Goal: Transaction & Acquisition: Purchase product/service

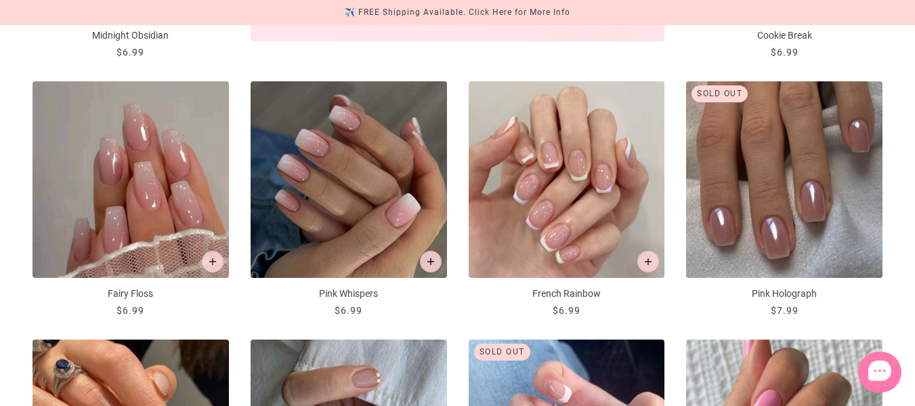
scroll to position [740, 0]
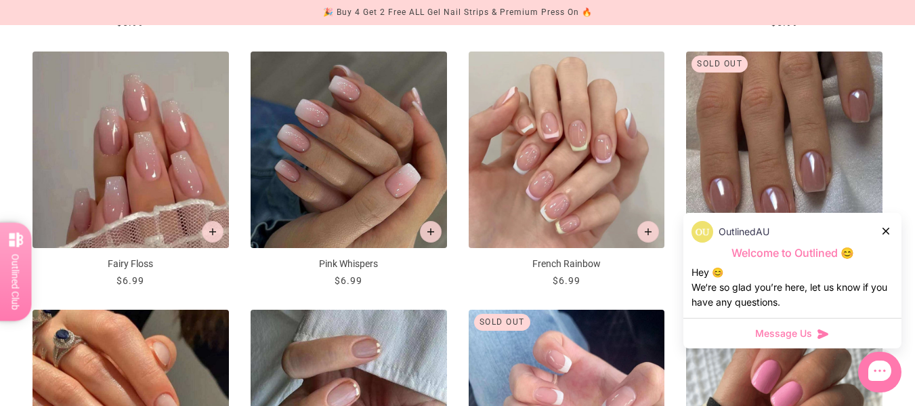
click at [888, 231] on icon at bounding box center [885, 231] width 7 height 7
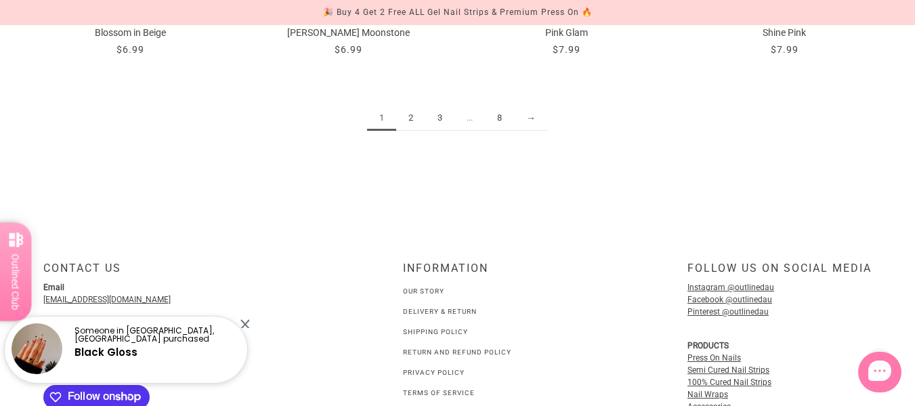
scroll to position [1756, 0]
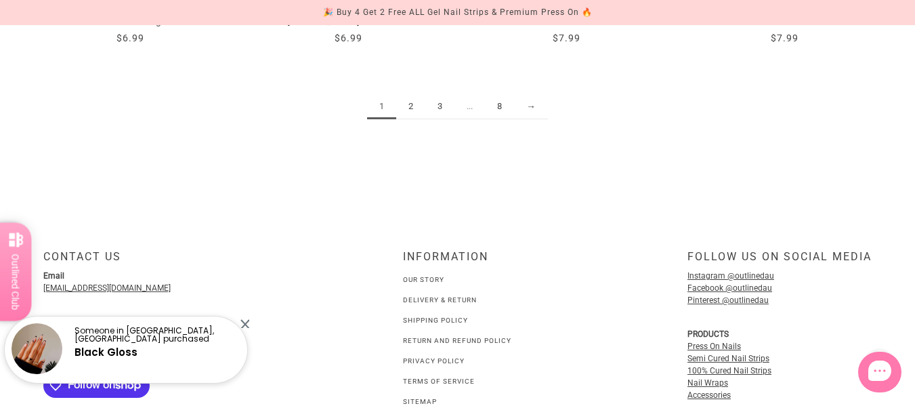
click at [407, 108] on link "2" at bounding box center [410, 106] width 29 height 25
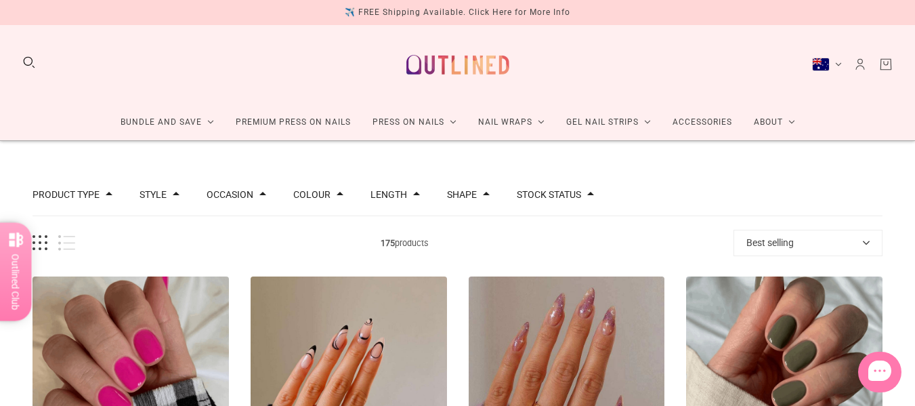
click at [847, 236] on button "Best selling" at bounding box center [807, 243] width 149 height 26
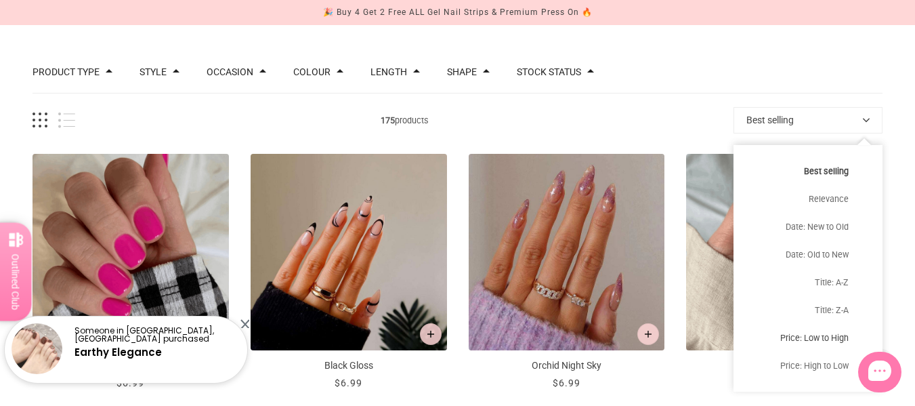
scroll to position [203, 0]
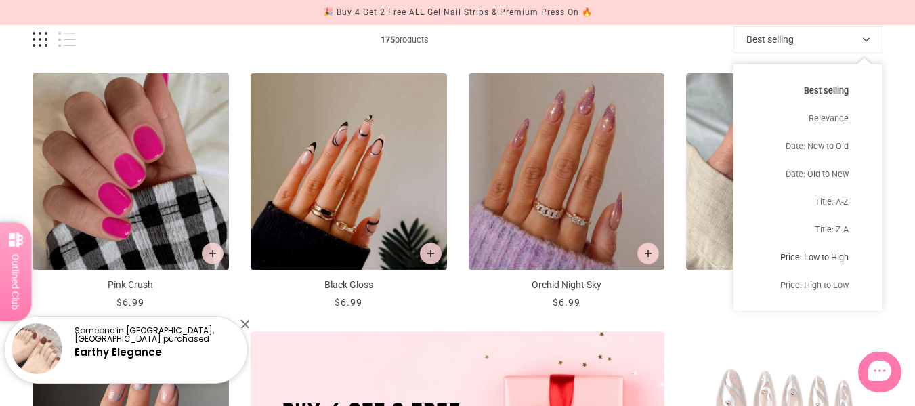
click at [811, 259] on button "Price: Low to High" at bounding box center [807, 257] width 149 height 28
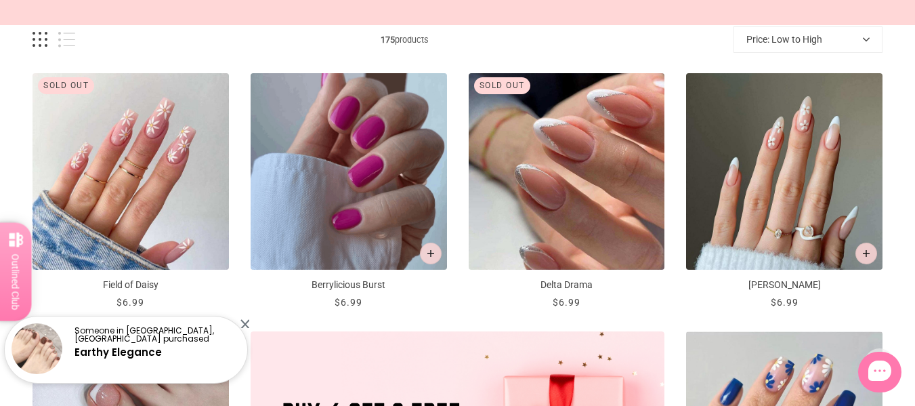
click at [246, 324] on div at bounding box center [244, 323] width 9 height 9
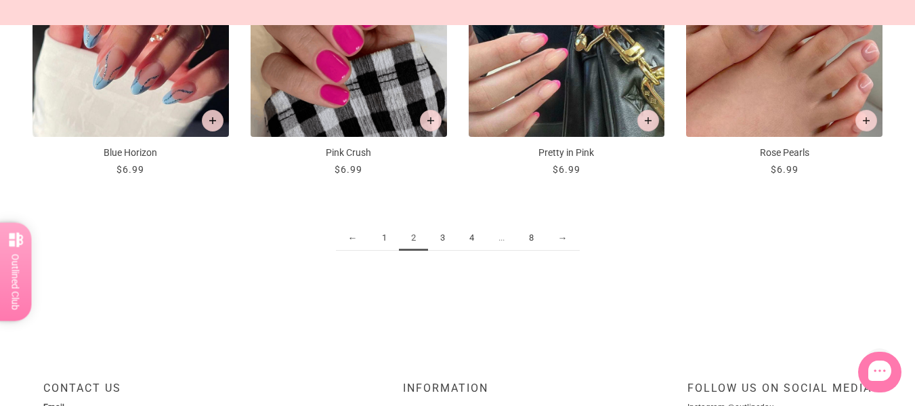
scroll to position [1625, 0]
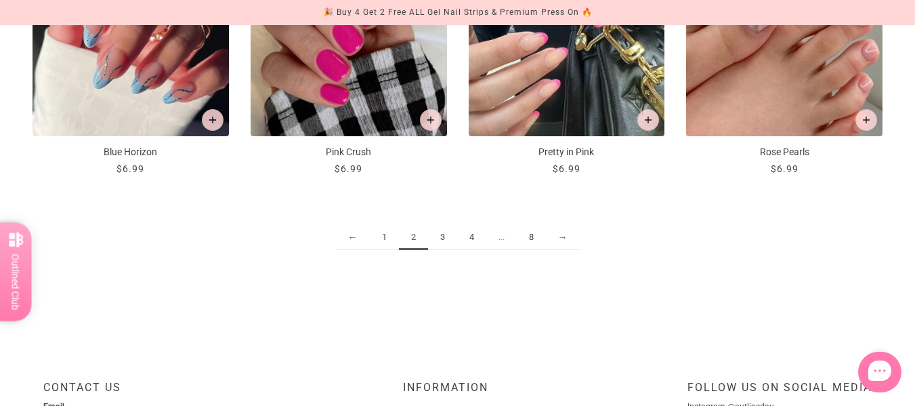
click at [441, 240] on link "3" at bounding box center [442, 237] width 29 height 25
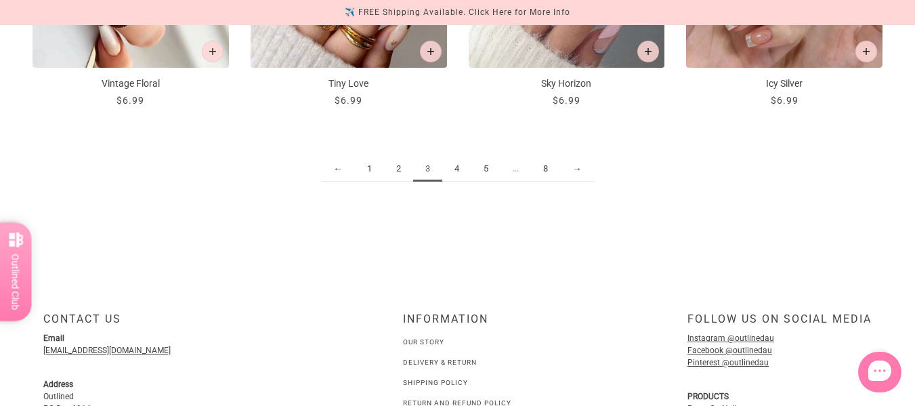
scroll to position [1694, 0]
click at [457, 171] on link "4" at bounding box center [456, 168] width 29 height 25
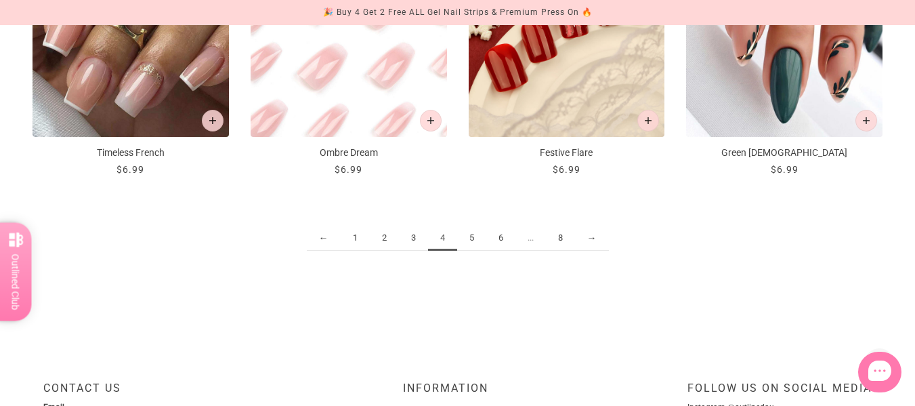
scroll to position [1625, 0]
click at [470, 243] on link "5" at bounding box center [471, 237] width 29 height 25
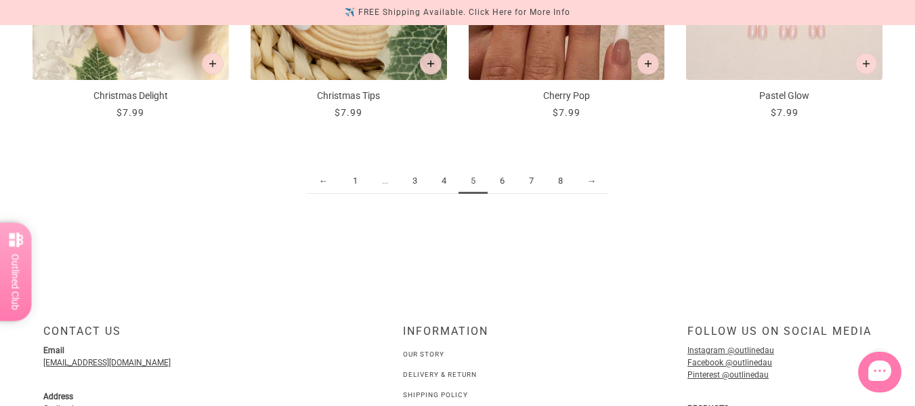
scroll to position [1693, 0]
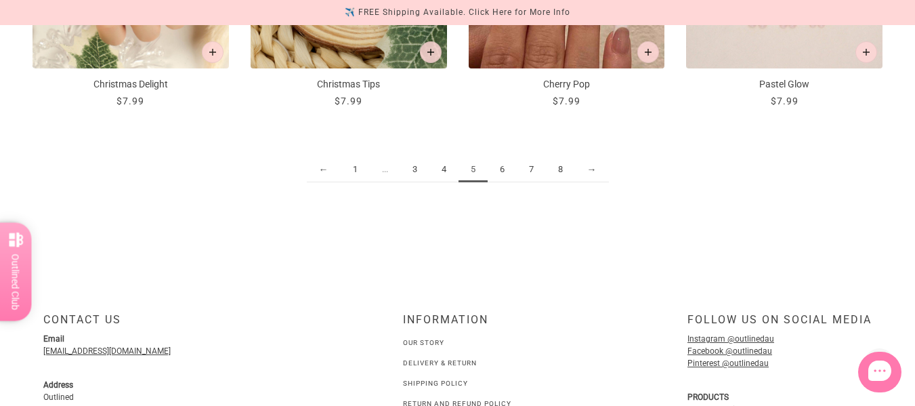
click at [498, 173] on link "6" at bounding box center [502, 169] width 29 height 25
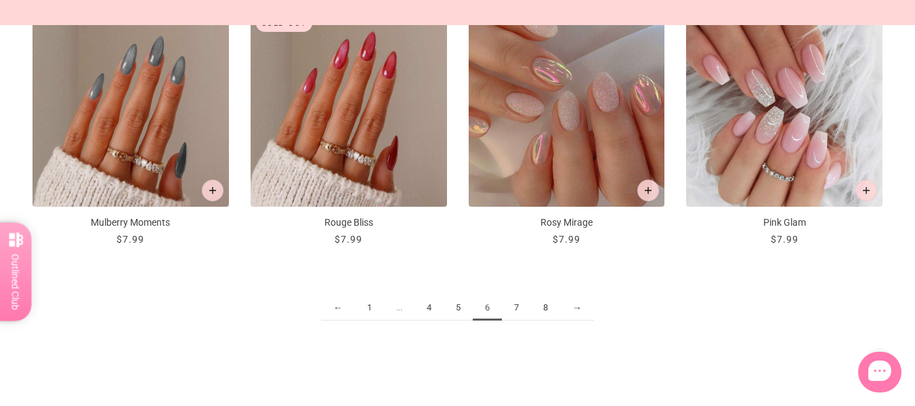
scroll to position [1557, 0]
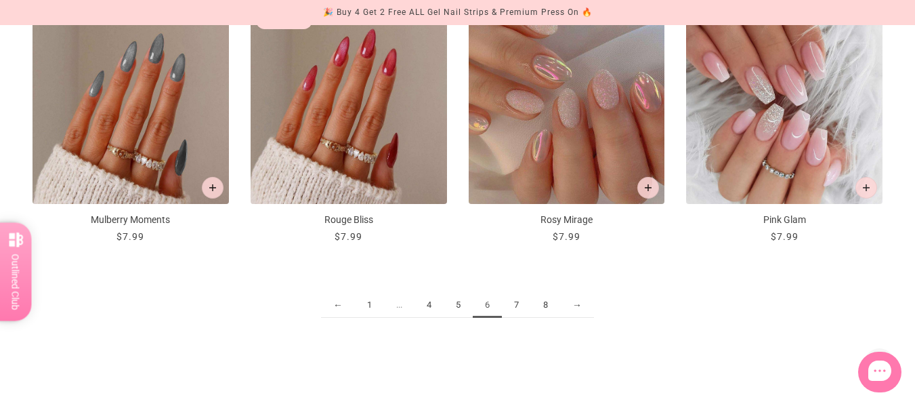
click at [516, 304] on link "7" at bounding box center [516, 305] width 29 height 25
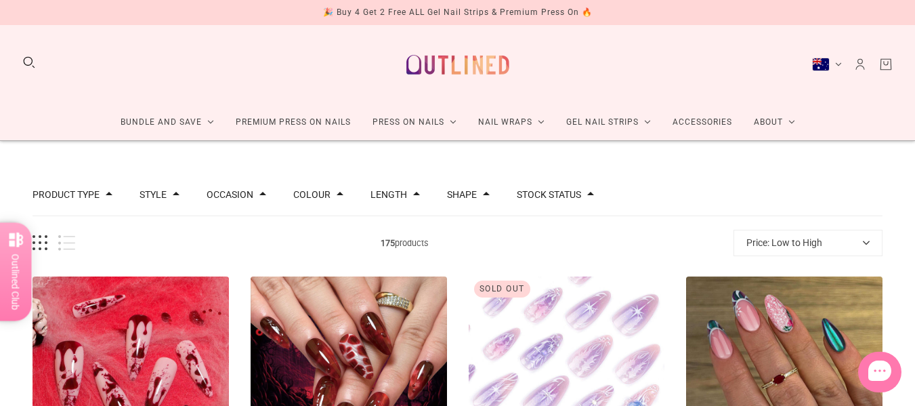
click at [251, 194] on div "Occasion" at bounding box center [237, 194] width 60 height 9
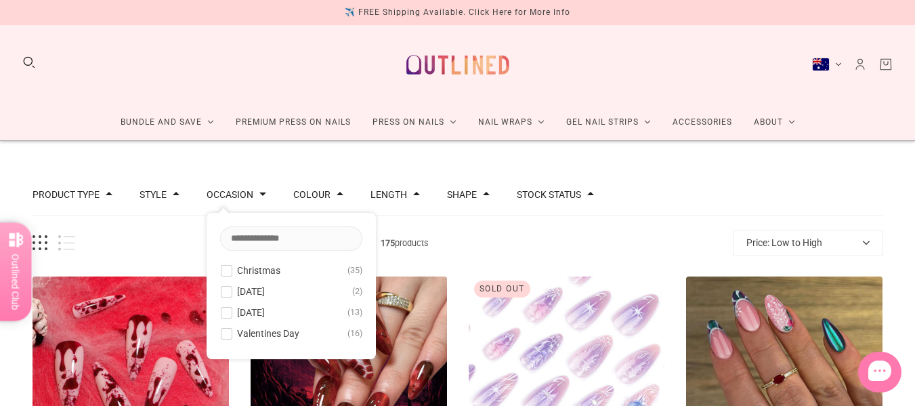
click at [222, 316] on span at bounding box center [226, 312] width 10 height 10
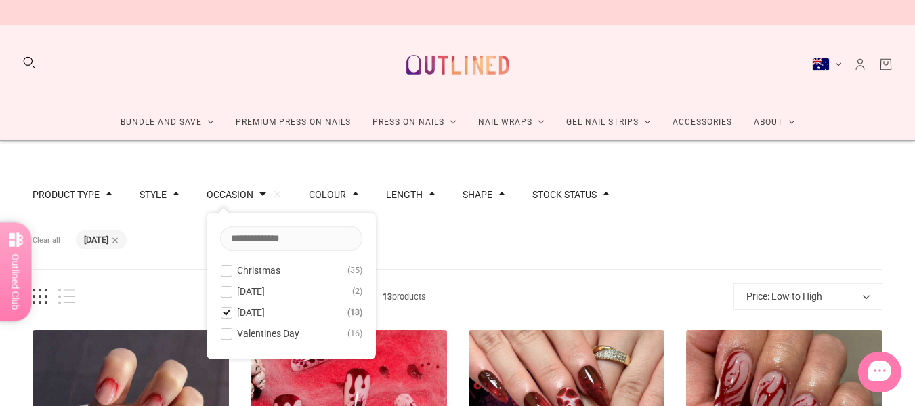
click at [791, 182] on div "Product Type Press on Manicure 13 Style Cat Eye 1 French 1 Nail Art 12 Pearl 2 …" at bounding box center [458, 195] width 850 height 42
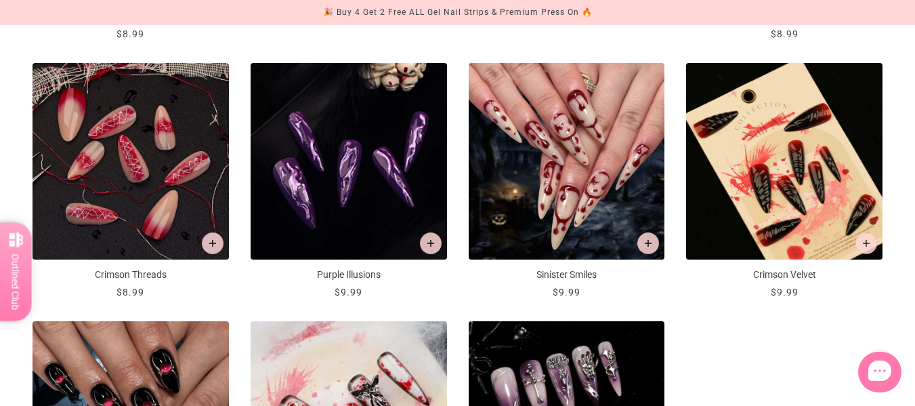
scroll to position [745, 0]
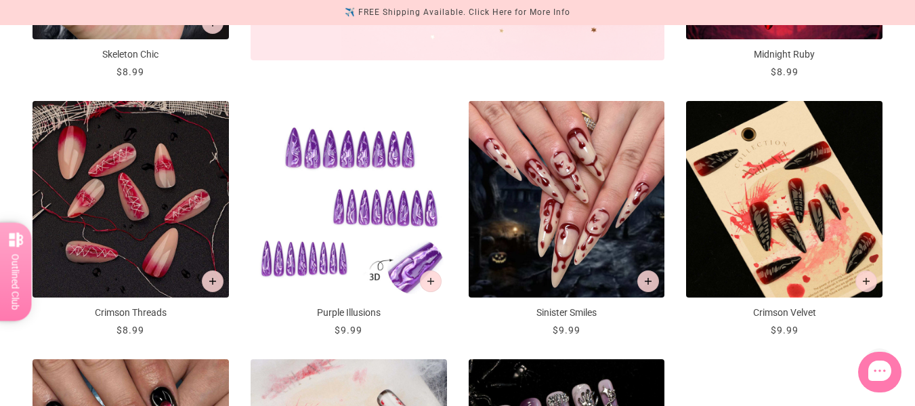
click at [370, 186] on img "Purple Illusions" at bounding box center [349, 199] width 196 height 196
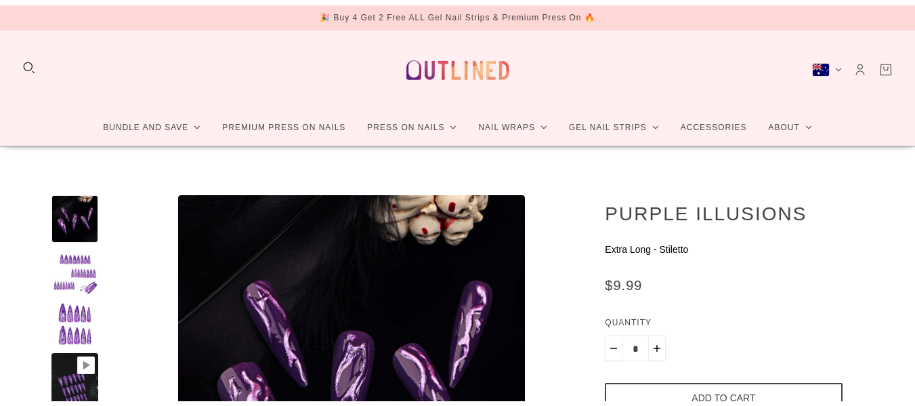
scroll to position [135, 0]
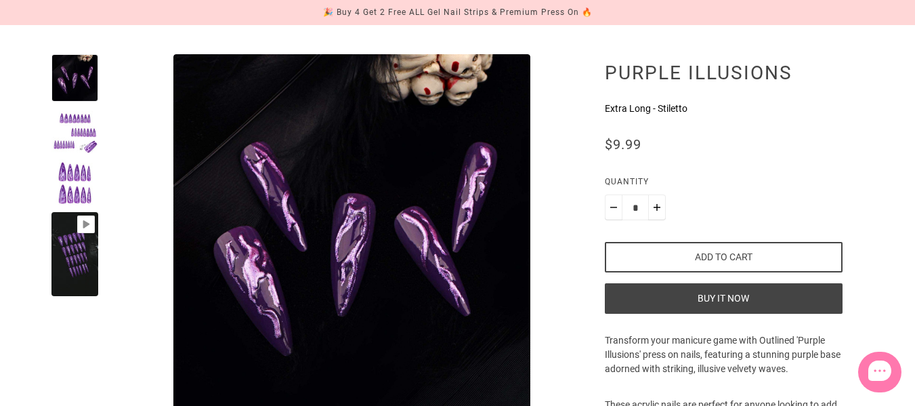
click at [72, 173] on div at bounding box center [74, 182] width 47 height 47
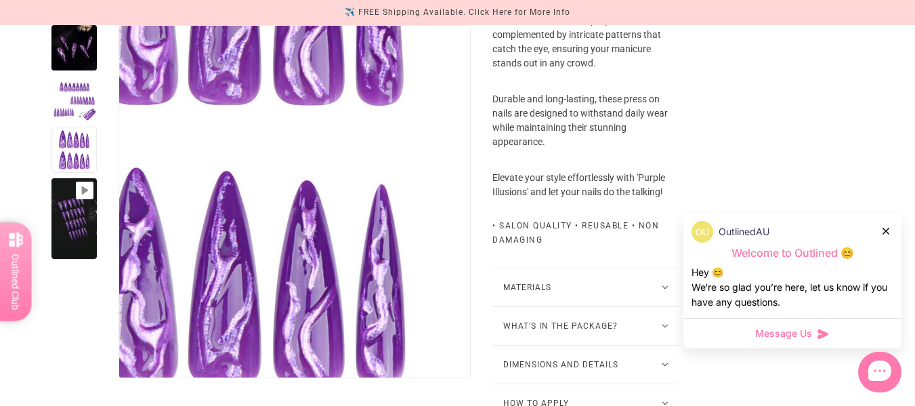
scroll to position [745, 0]
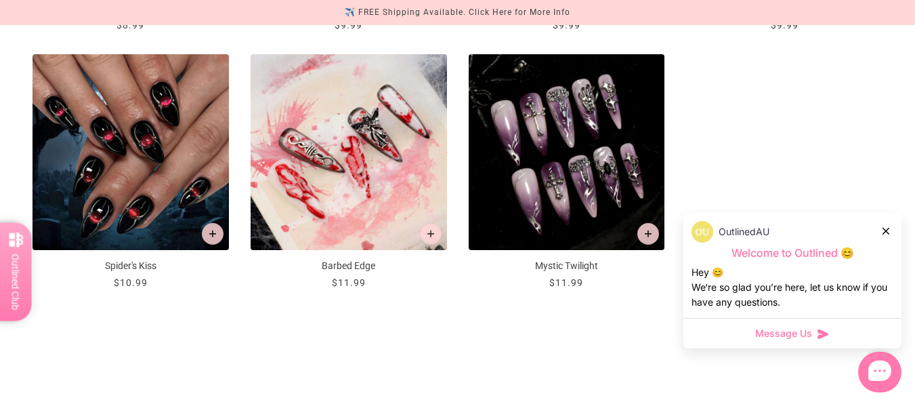
scroll to position [1083, 0]
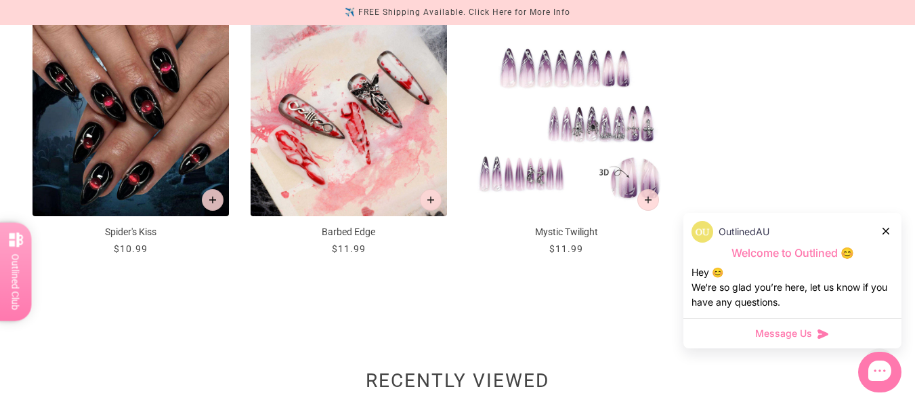
click at [574, 148] on img "Mystic Twilight" at bounding box center [567, 118] width 196 height 196
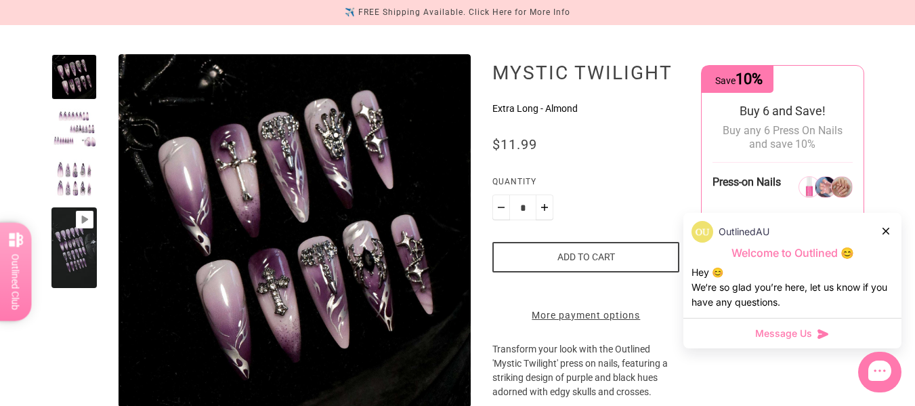
click at [77, 121] on div at bounding box center [73, 127] width 45 height 45
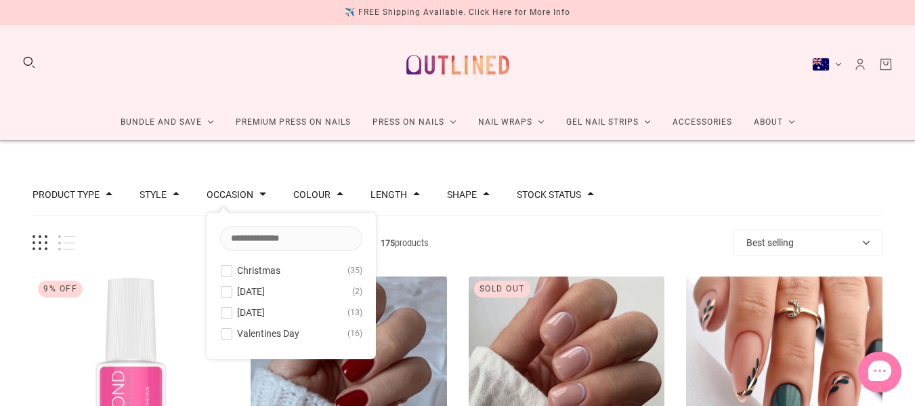
click at [221, 309] on span at bounding box center [226, 312] width 10 height 10
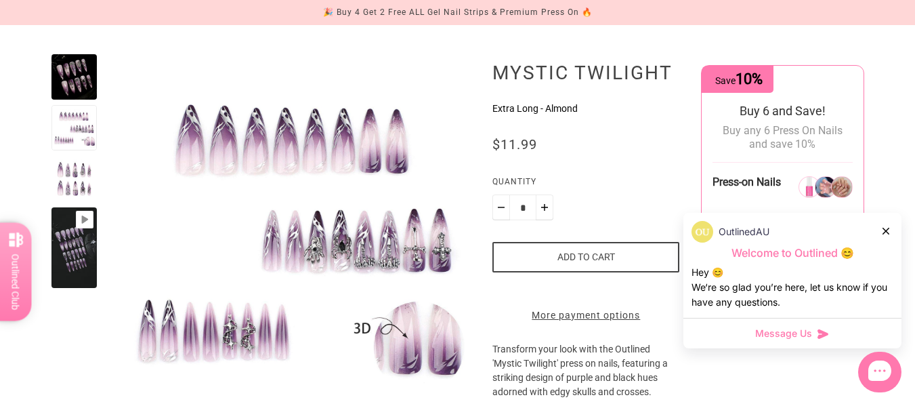
click at [77, 66] on div at bounding box center [73, 76] width 45 height 45
